Goal: Information Seeking & Learning: Check status

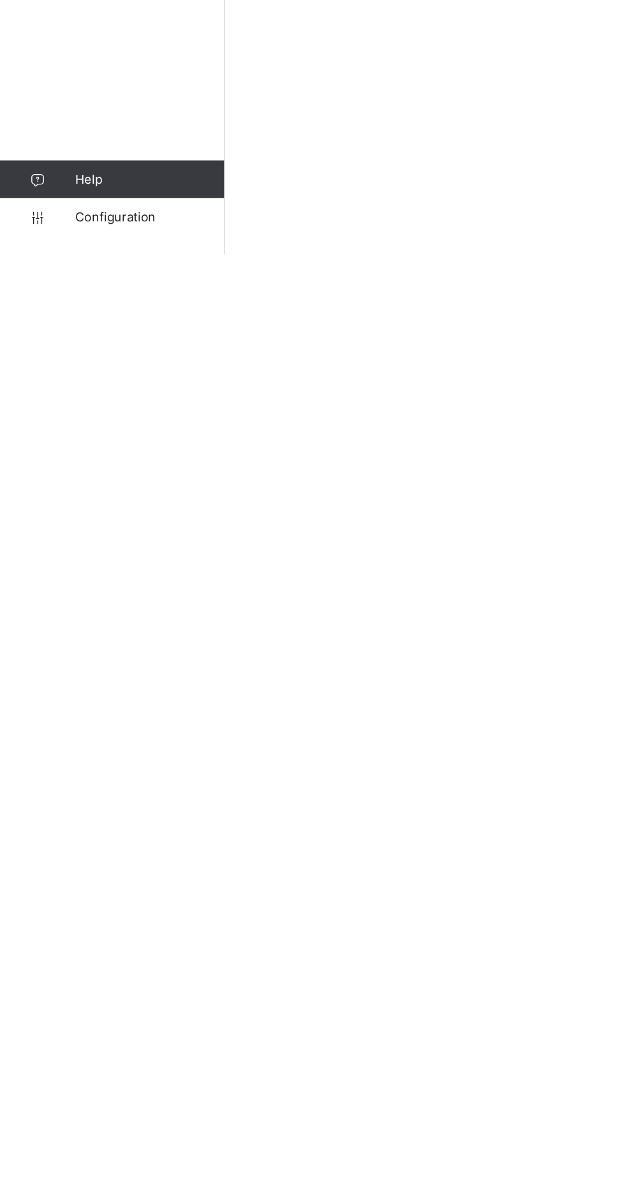
scroll to position [125, 0]
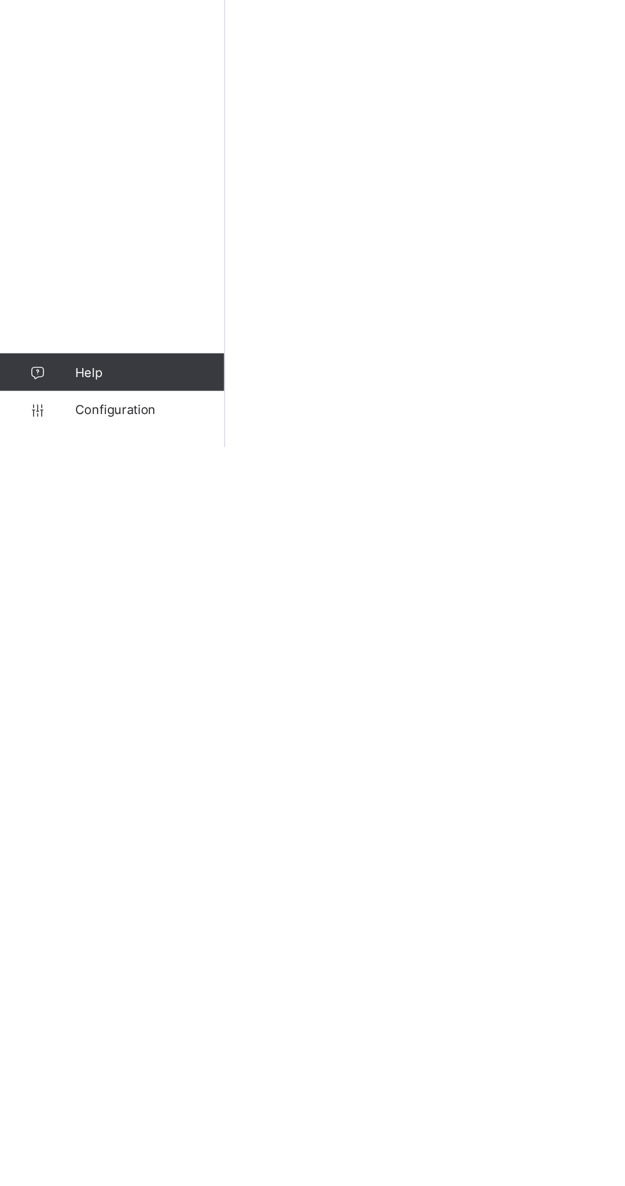
click at [94, 1166] on span "Configuration" at bounding box center [101, 1161] width 101 height 10
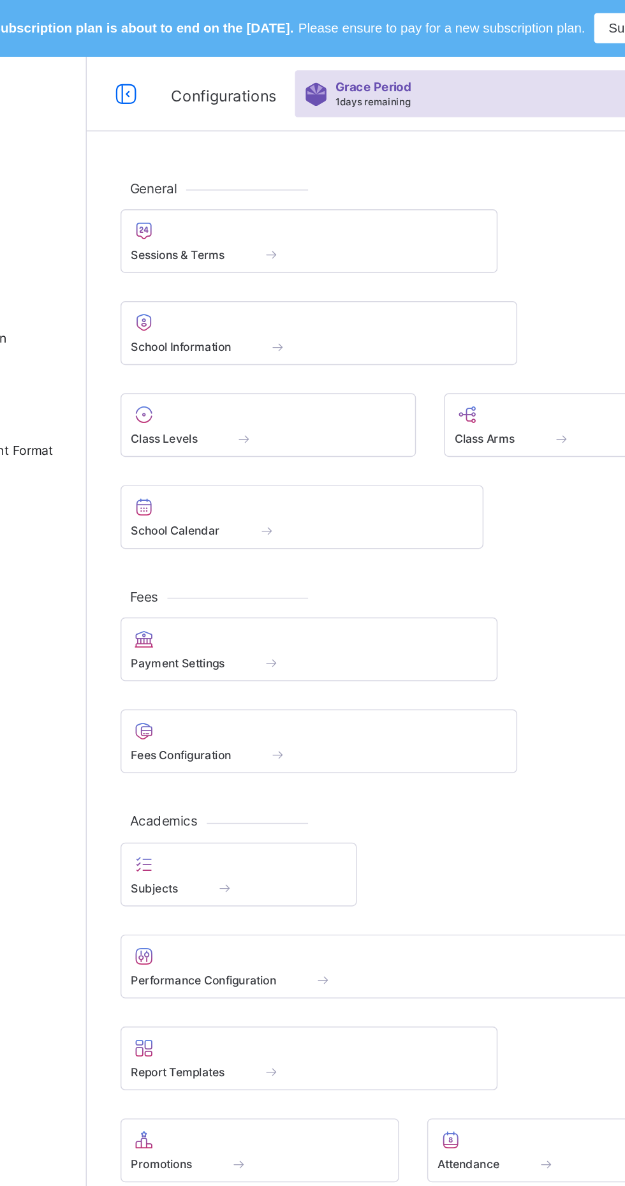
click at [261, 154] on div at bounding box center [304, 156] width 243 height 15
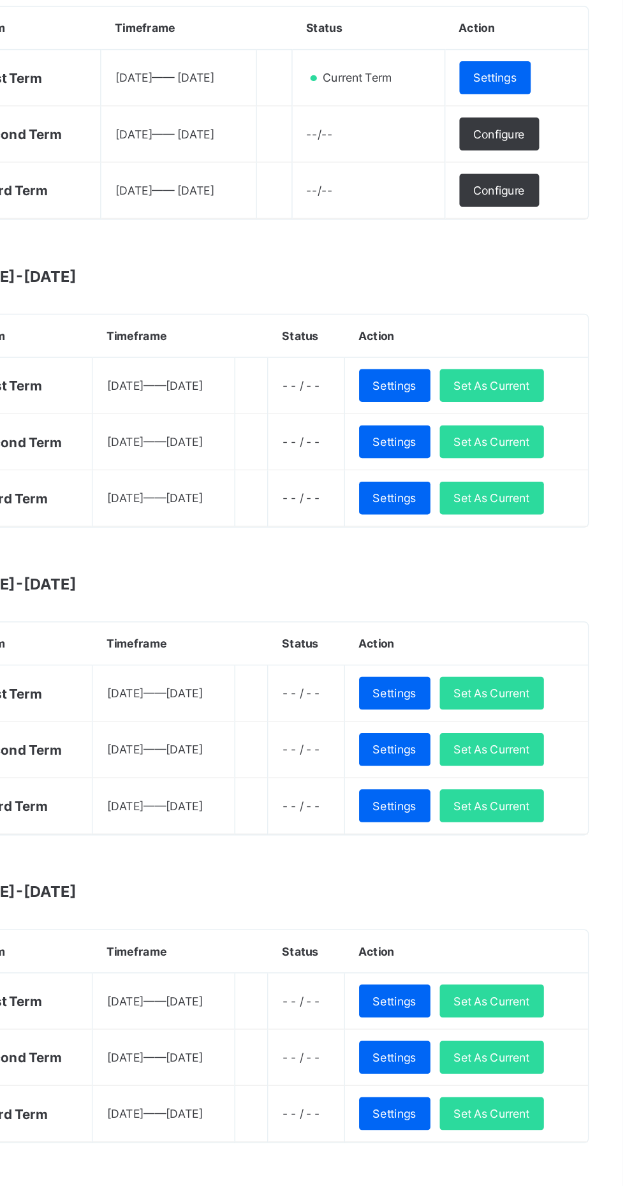
click at [546, 809] on span "Set As Current" at bounding box center [537, 812] width 52 height 10
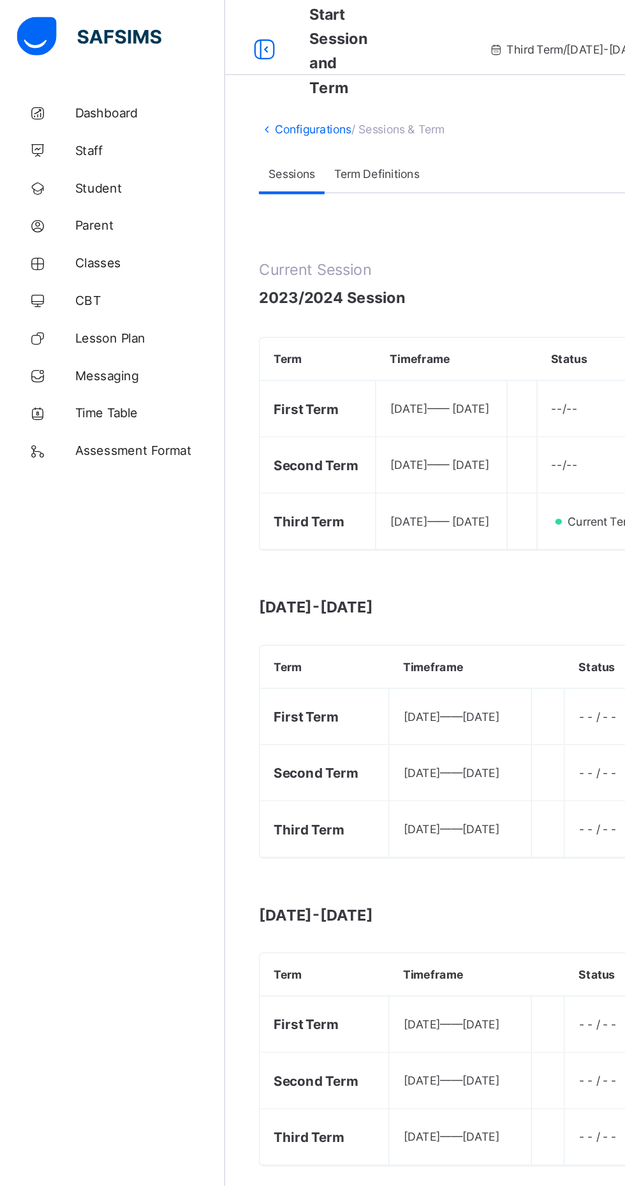
click at [68, 177] on span "Classes" at bounding box center [102, 179] width 102 height 10
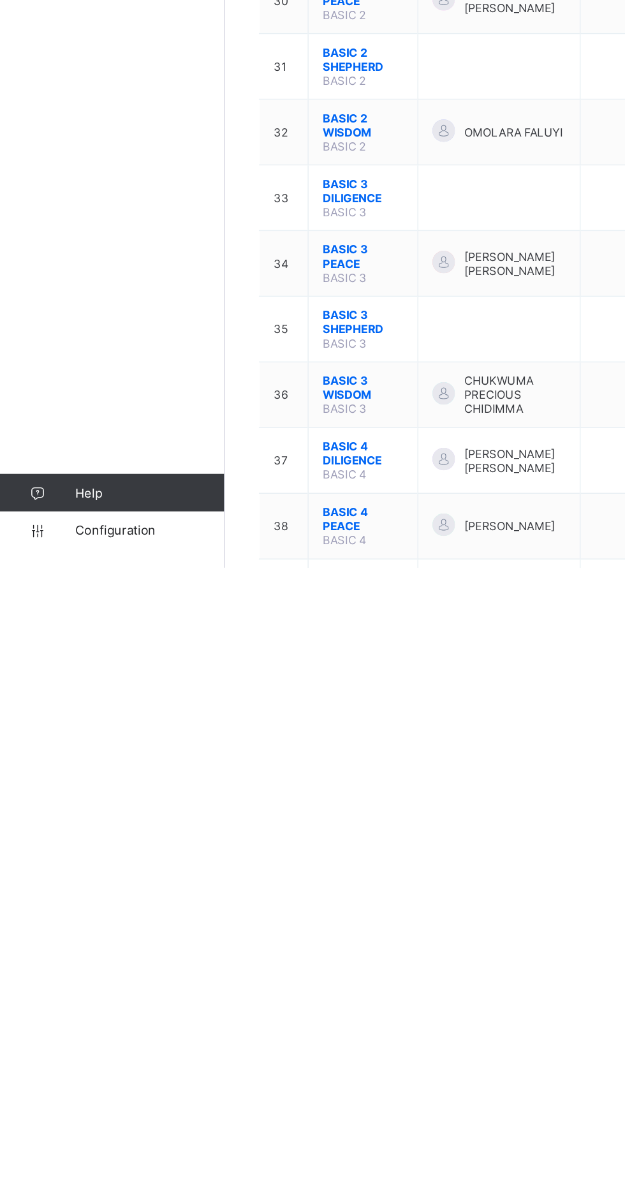
scroll to position [1277, 0]
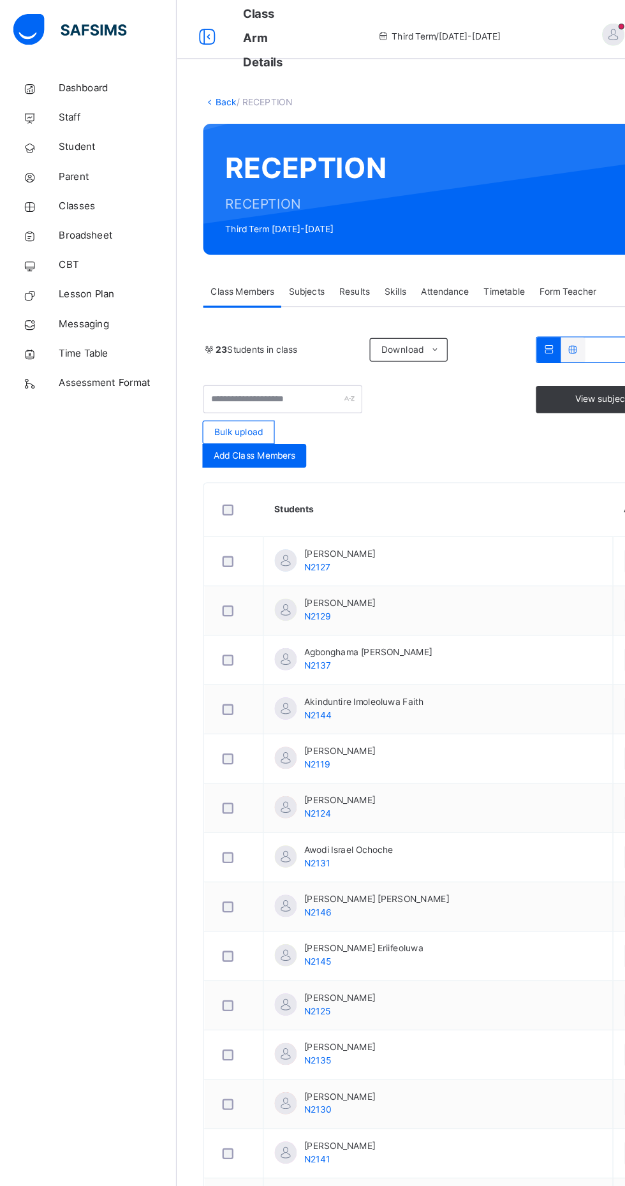
click at [195, 87] on link "Back" at bounding box center [196, 89] width 19 height 10
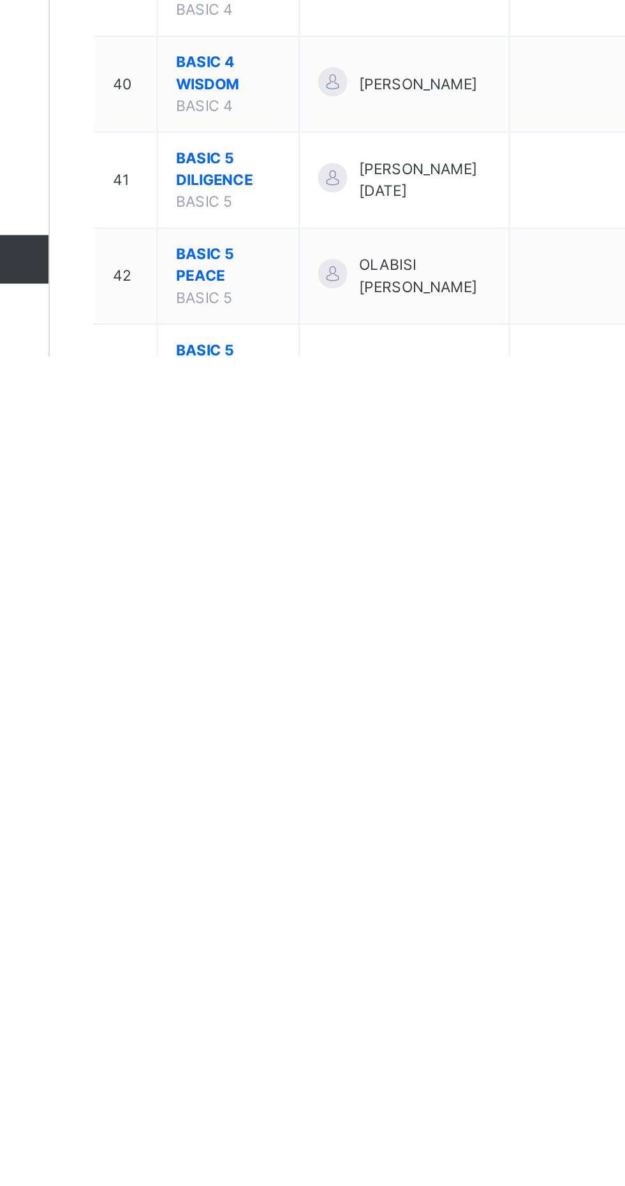
scroll to position [1717, 0]
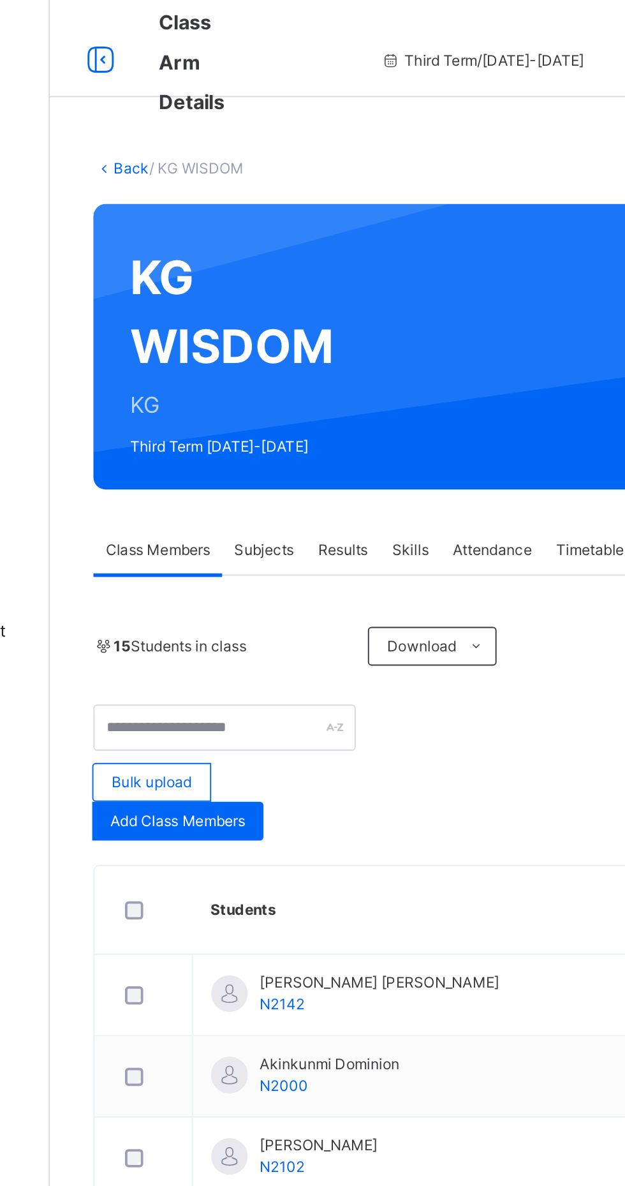
click at [194, 84] on link "Back" at bounding box center [196, 89] width 19 height 10
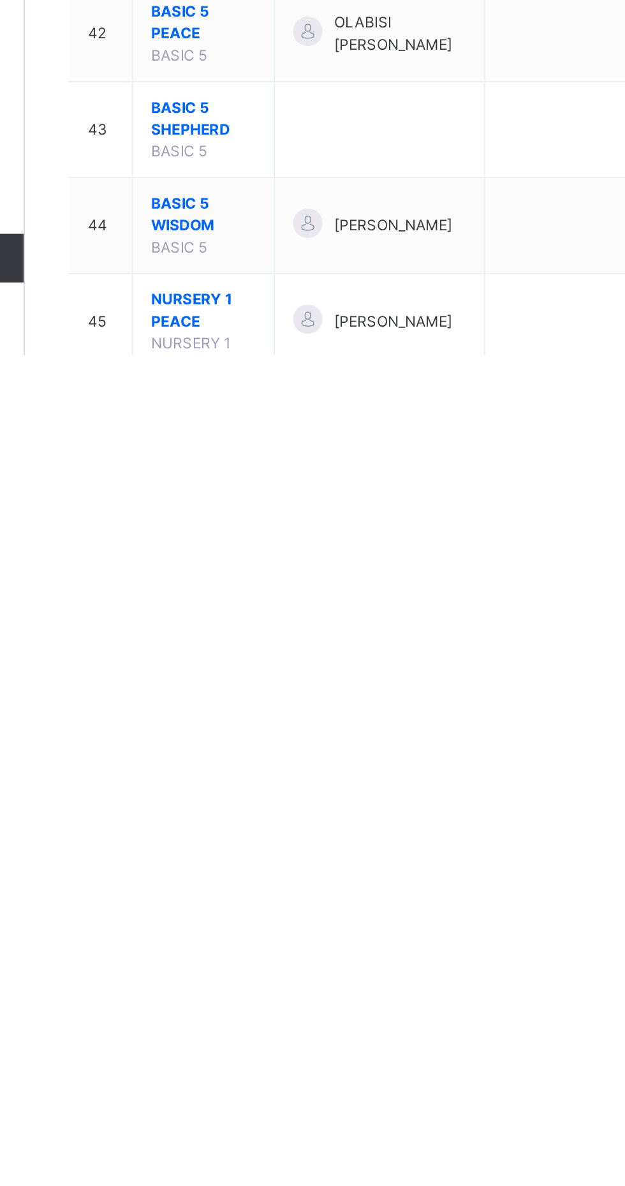
scroll to position [1717, 0]
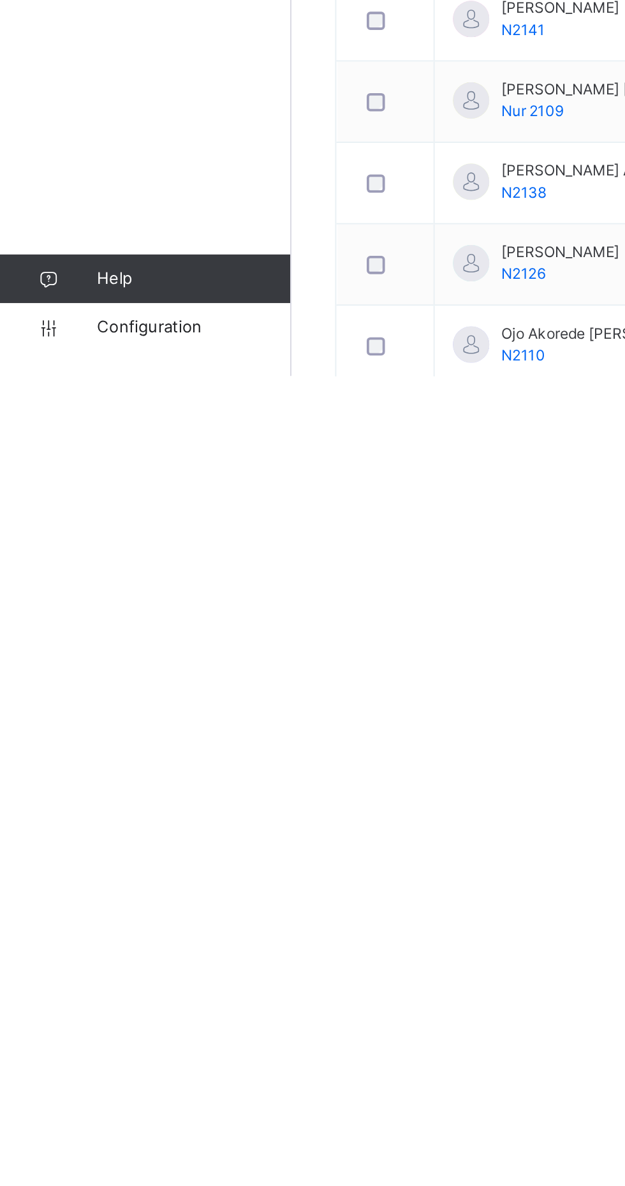
click at [94, 1167] on span "Configuration" at bounding box center [101, 1161] width 101 height 13
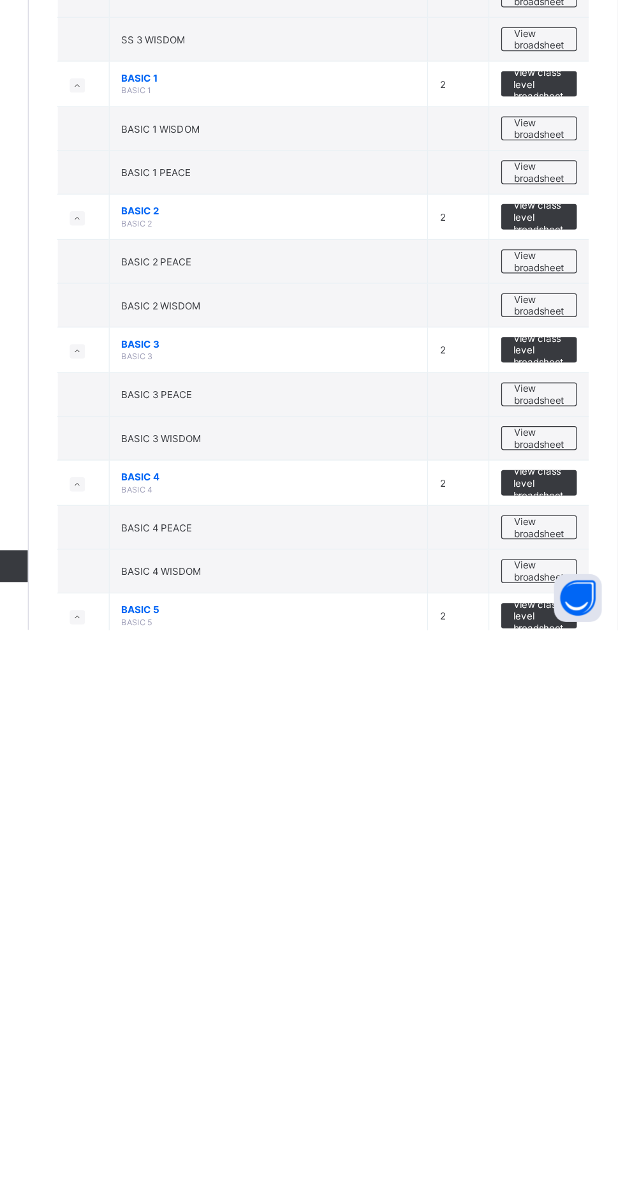
scroll to position [361, 0]
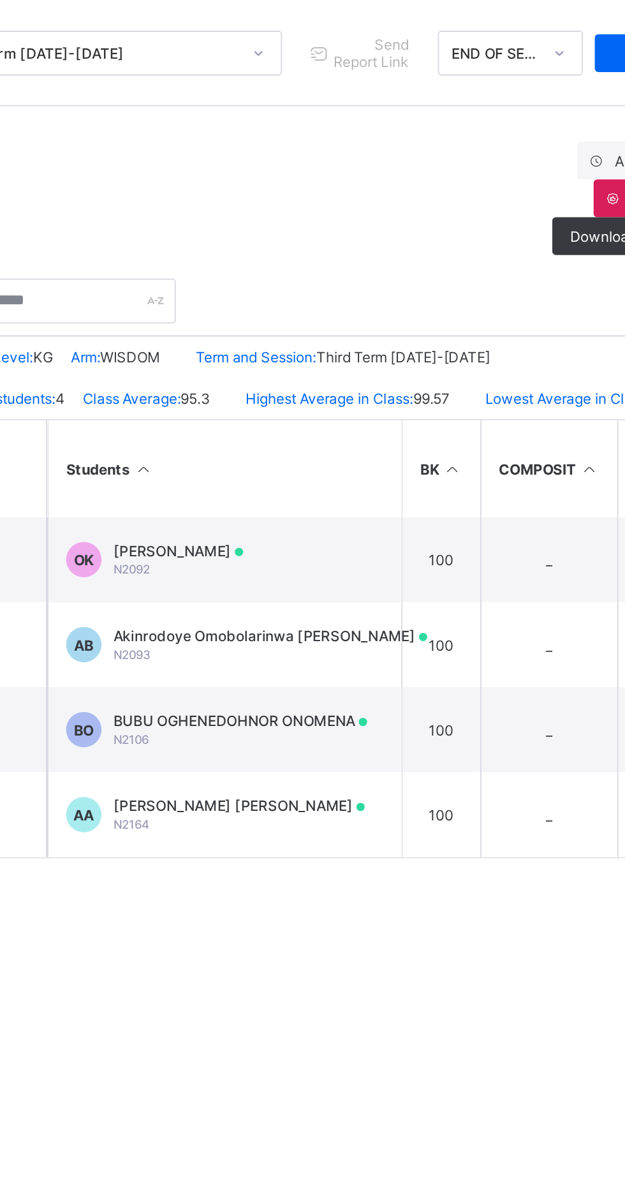
click at [361, 553] on span "BUBU OGHENEDOHNOR ONOMENA" at bounding box center [334, 549] width 137 height 10
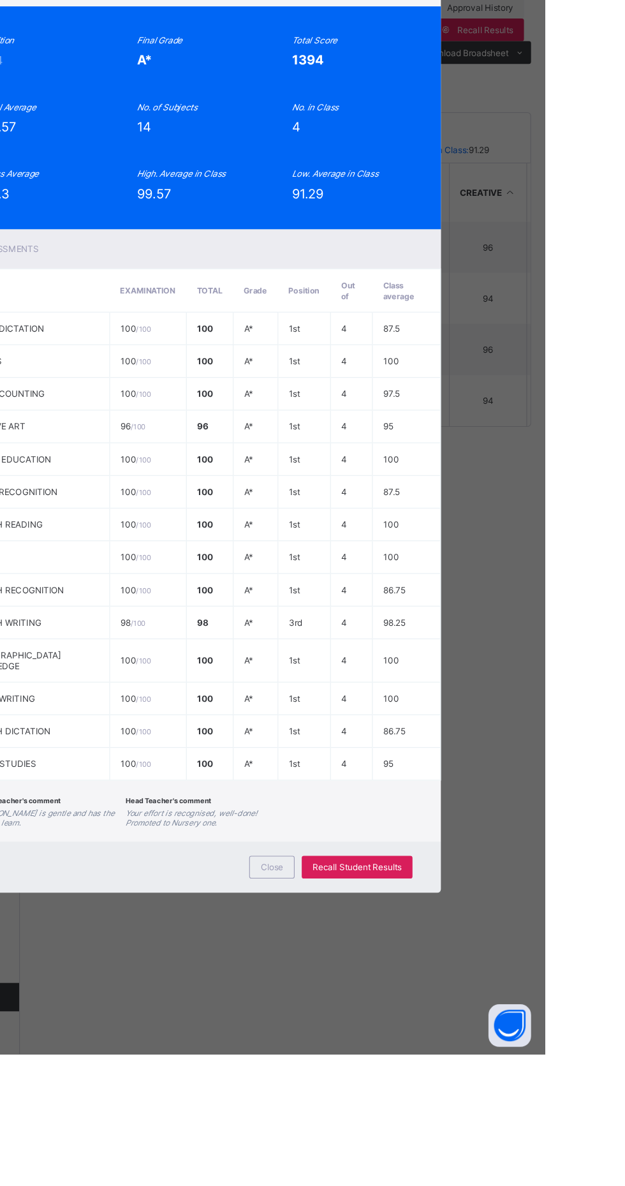
click at [518, 205] on span "View Reportsheet" at bounding box center [490, 195] width 56 height 19
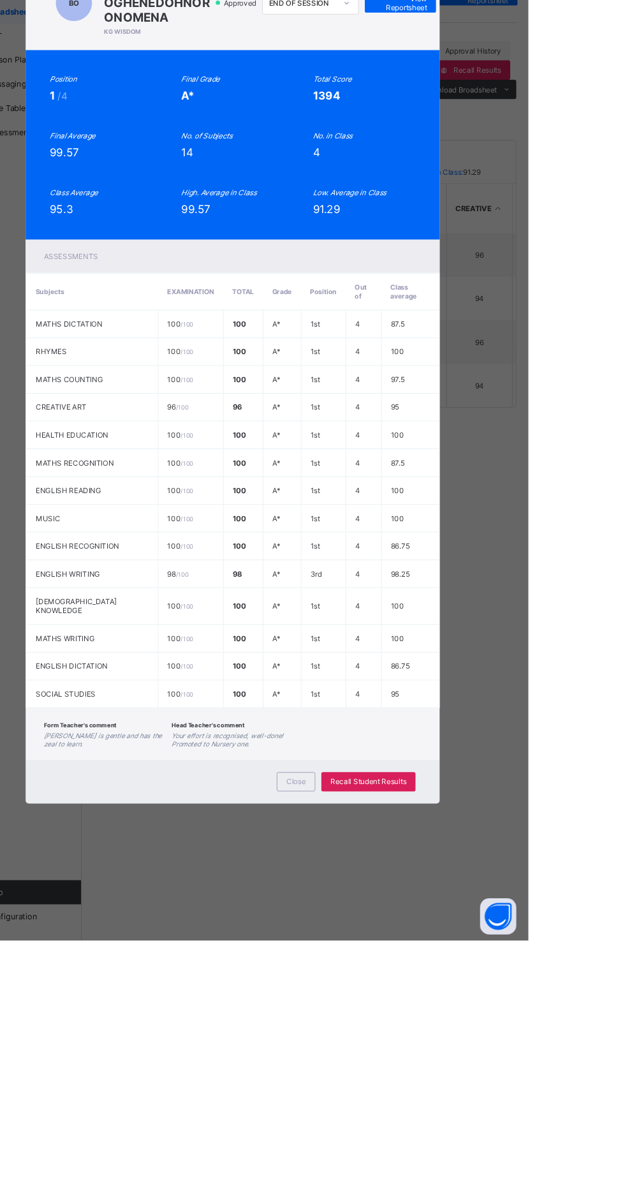
click at [124, 640] on div "BO N2106 BUBU OGHENEDOHNOR ONOMENA KG WISDOM Approved END OF SESSION View Repor…" at bounding box center [312, 593] width 625 height 1186
click at [390, 1023] on span "Close" at bounding box center [380, 1018] width 20 height 10
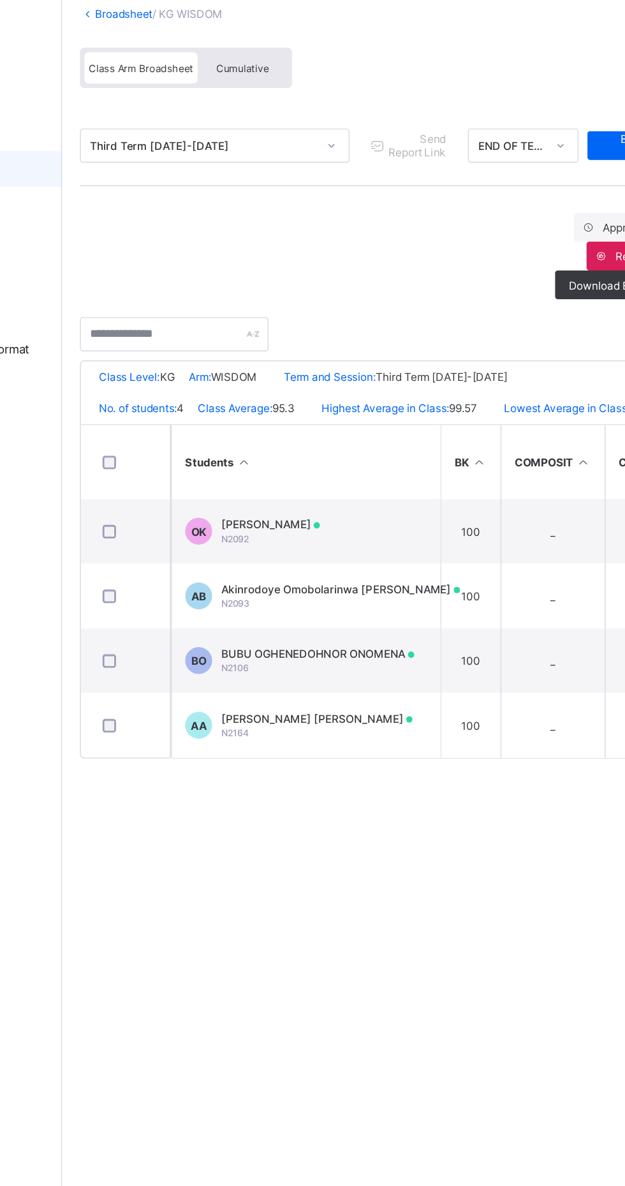
click at [354, 553] on span "BUBU OGHENEDOHNOR ONOMENA" at bounding box center [334, 549] width 137 height 10
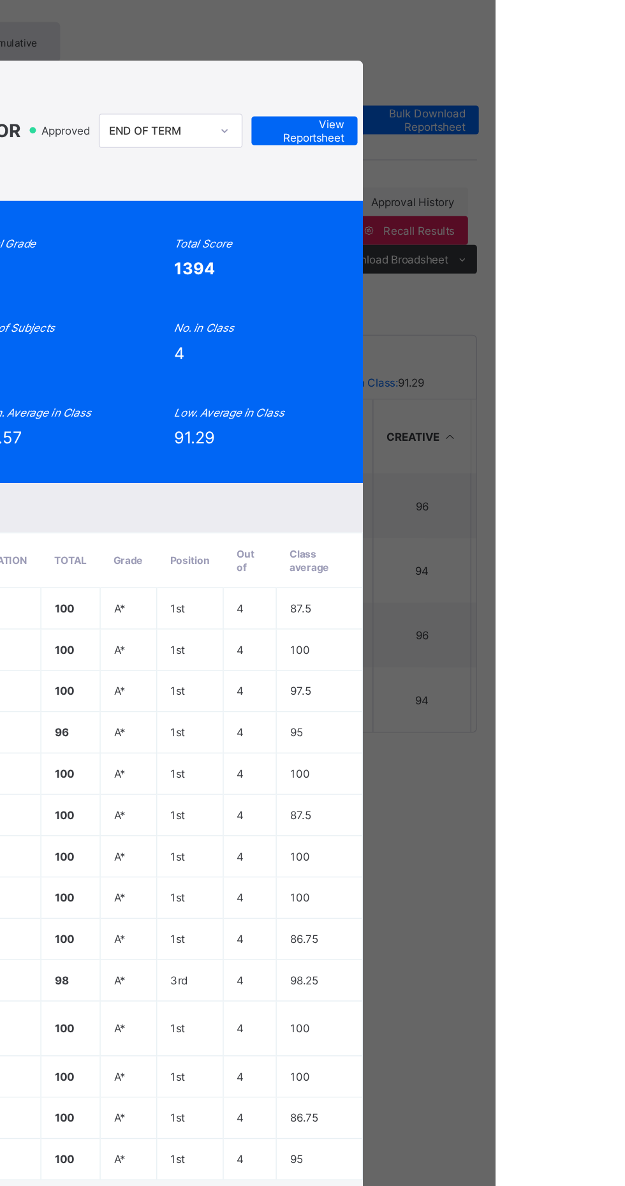
click at [532, 245] on div "BO N2106 BUBU OGHENEDOHNOR ONOMENA KG WISDOM Approved END OF TERM View Reportsh…" at bounding box center [313, 196] width 438 height 100
click at [518, 205] on span "View Reportsheet" at bounding box center [490, 195] width 56 height 19
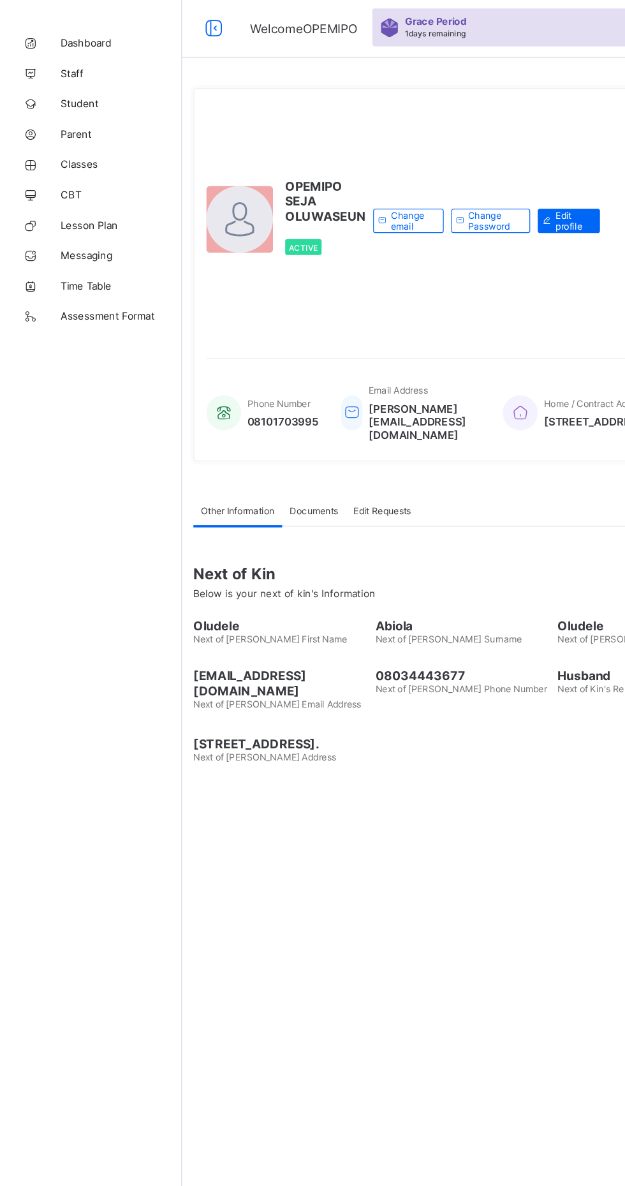
click at [71, 182] on span "Classes" at bounding box center [102, 179] width 102 height 10
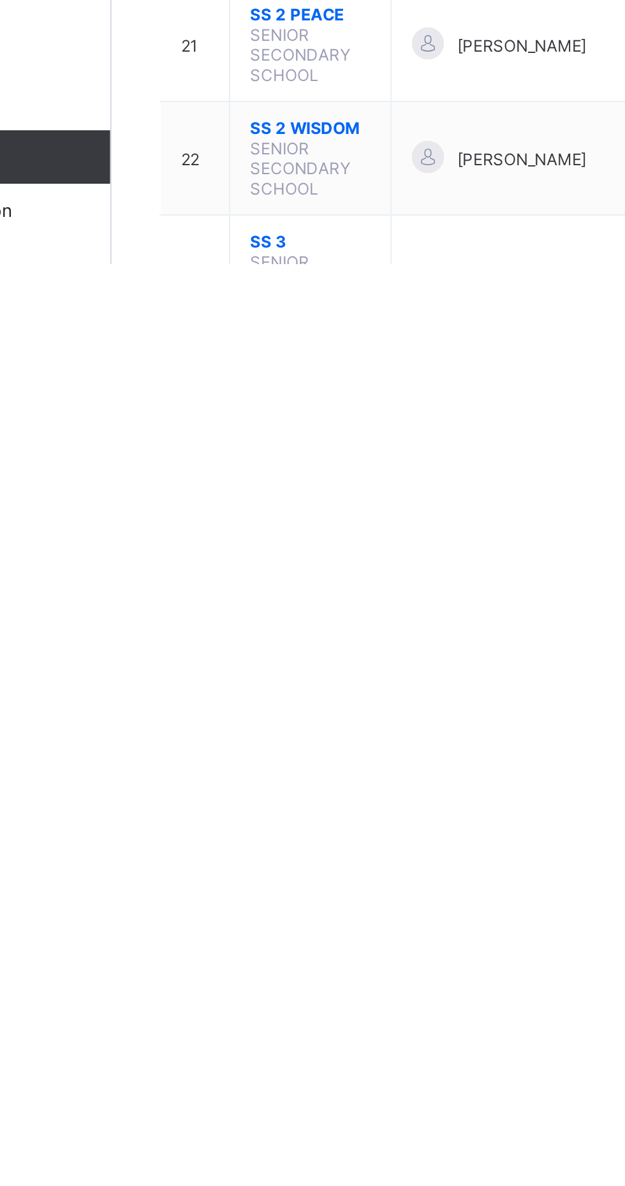
scroll to position [392, 0]
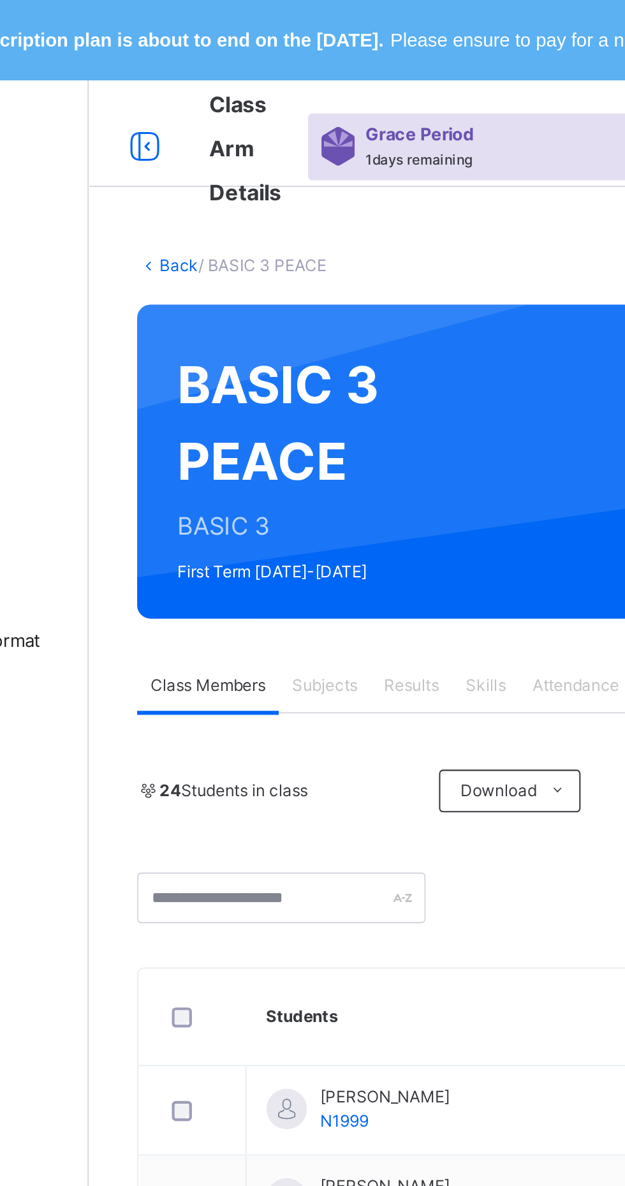
click at [271, 339] on div "Subjects" at bounding box center [266, 328] width 44 height 26
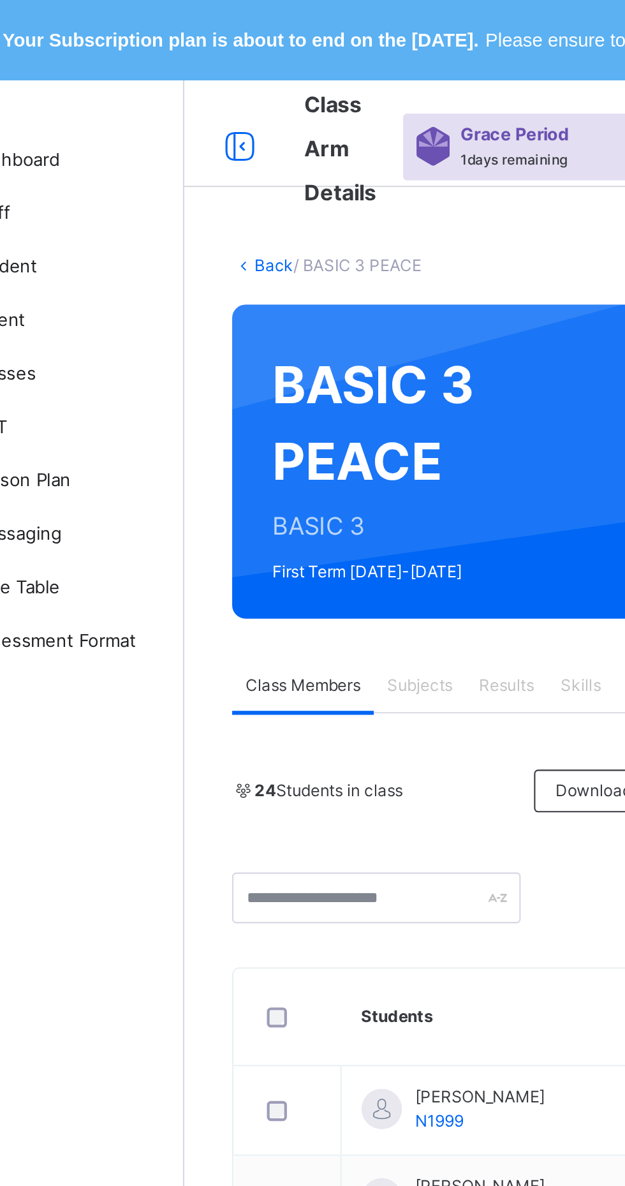
click at [197, 127] on link "Back" at bounding box center [196, 127] width 19 height 10
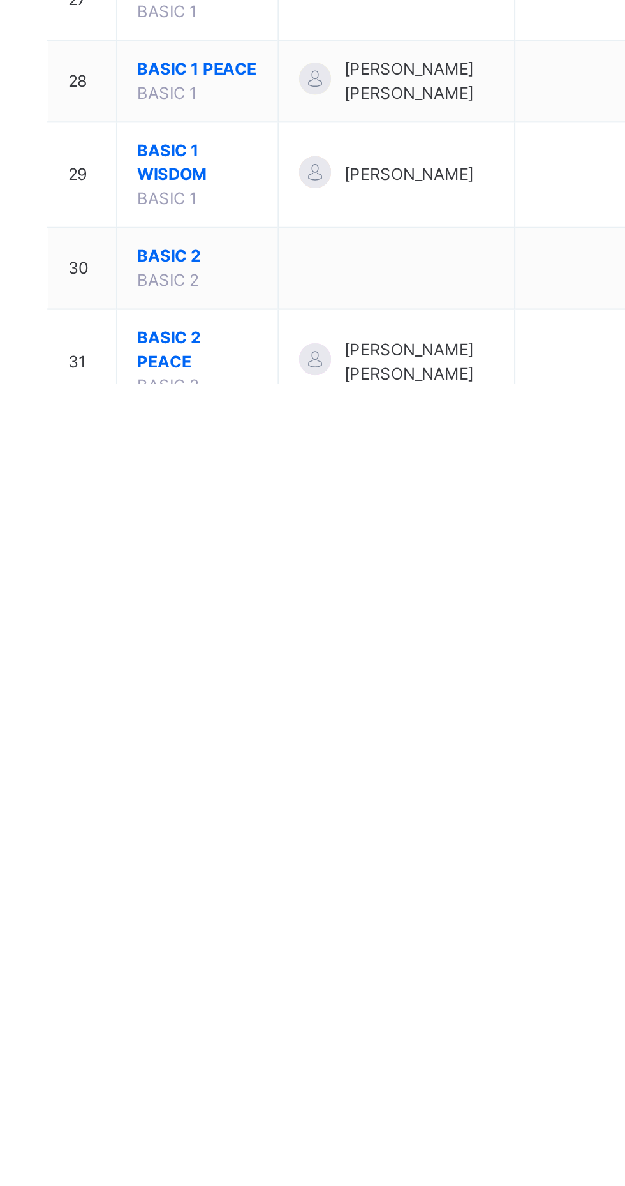
scroll to position [994, 0]
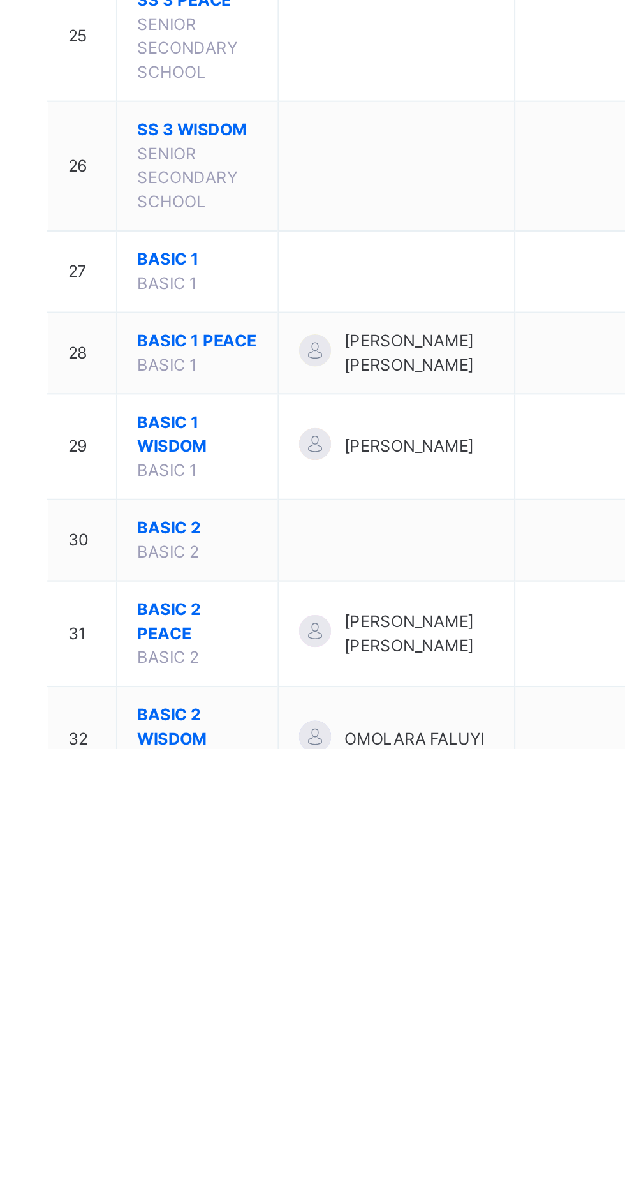
click at [255, 1114] on span "BASIC 2 PEACE" at bounding box center [248, 1125] width 57 height 23
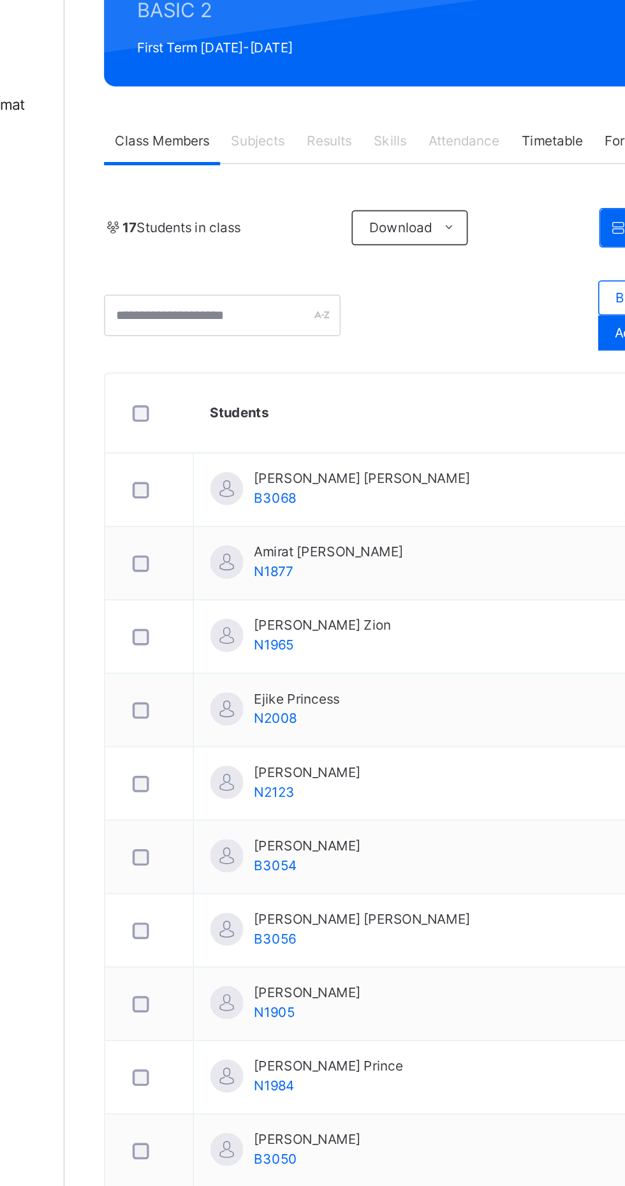
click at [274, 338] on div "Subjects" at bounding box center [266, 328] width 44 height 26
